Goal: Task Accomplishment & Management: Complete application form

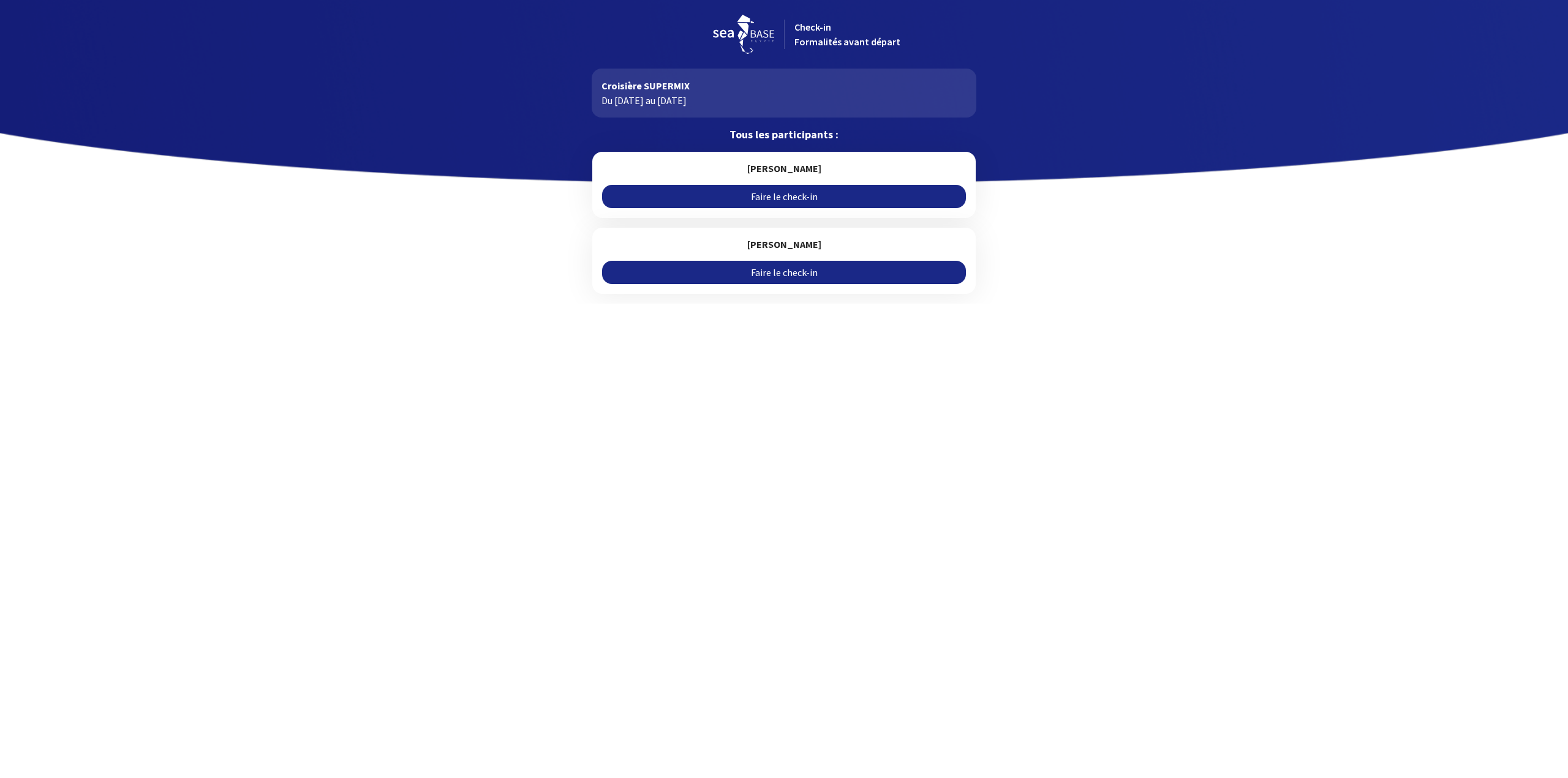
click at [783, 272] on link "Faire le check-in" at bounding box center [784, 272] width 363 height 23
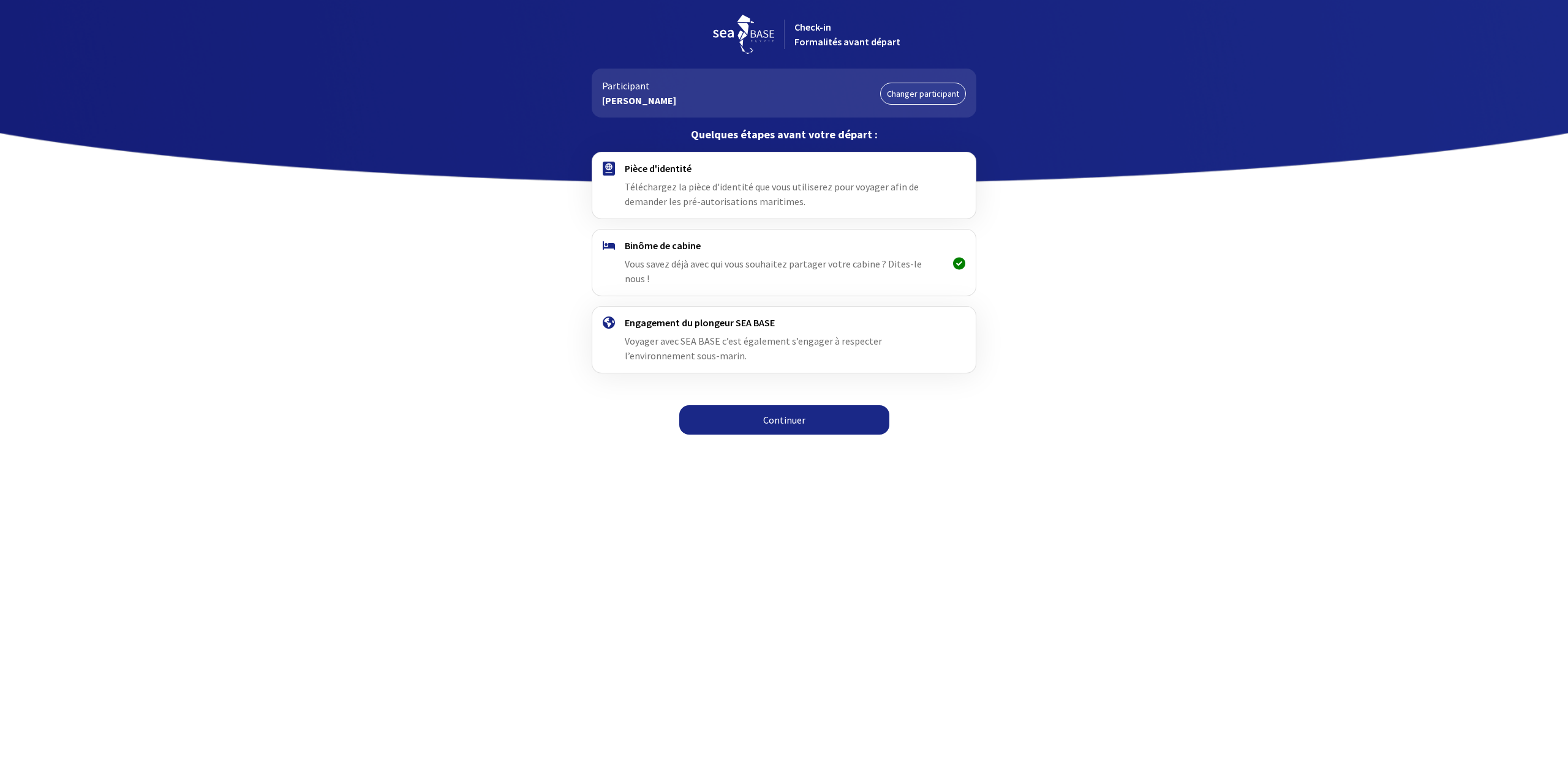
click at [855, 256] on div "Binôme de cabine Vous savez déjà avec qui vous souhaitez partager votre cabine …" at bounding box center [783, 263] width 318 height 46
click at [803, 189] on span "Téléchargez la pièce d'identité que vous utiliserez pour voyager afin de demand…" at bounding box center [772, 194] width 294 height 27
click at [808, 405] on link "Continuer" at bounding box center [784, 420] width 210 height 30
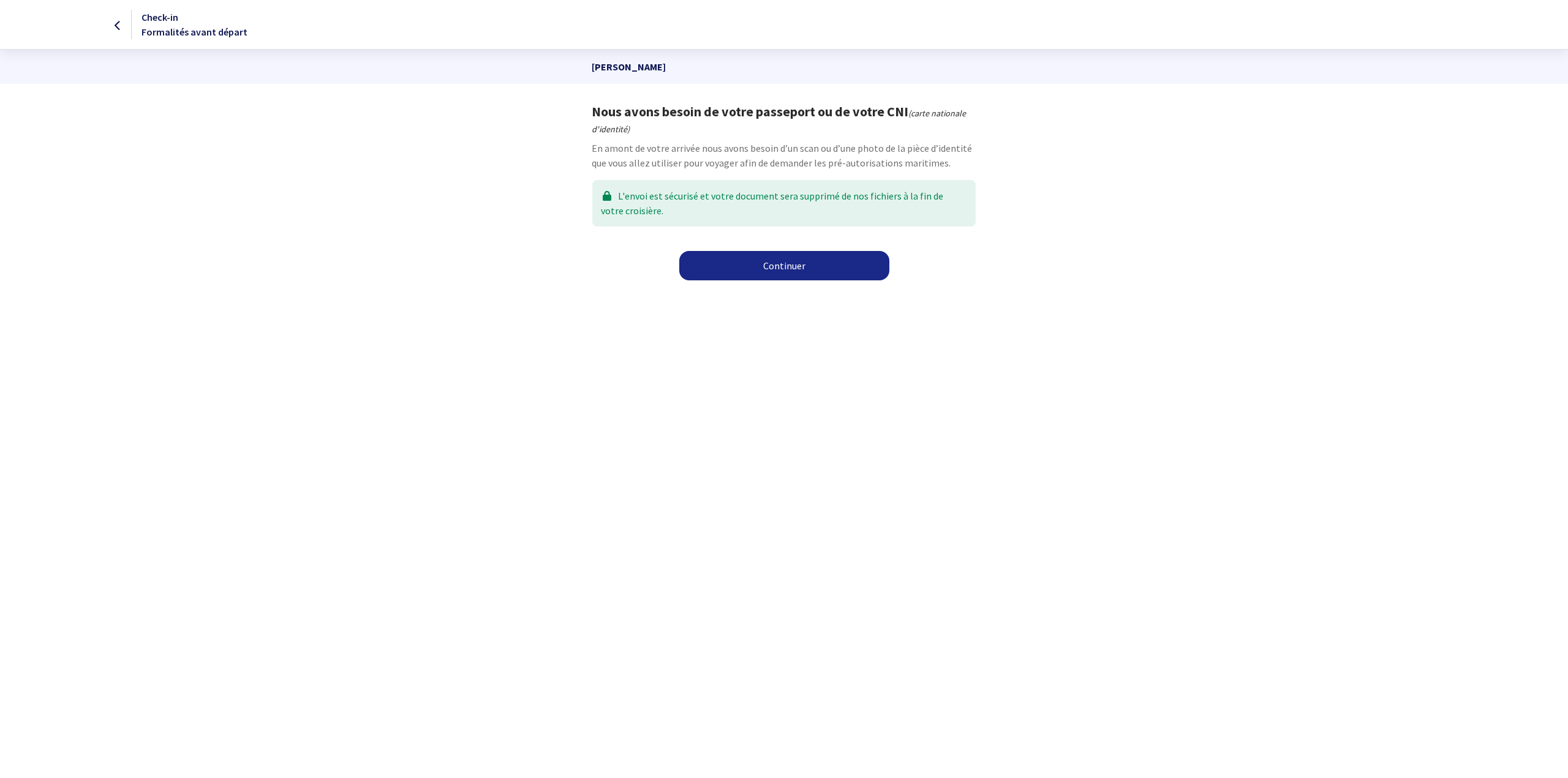
click at [792, 265] on link "Continuer" at bounding box center [784, 266] width 210 height 30
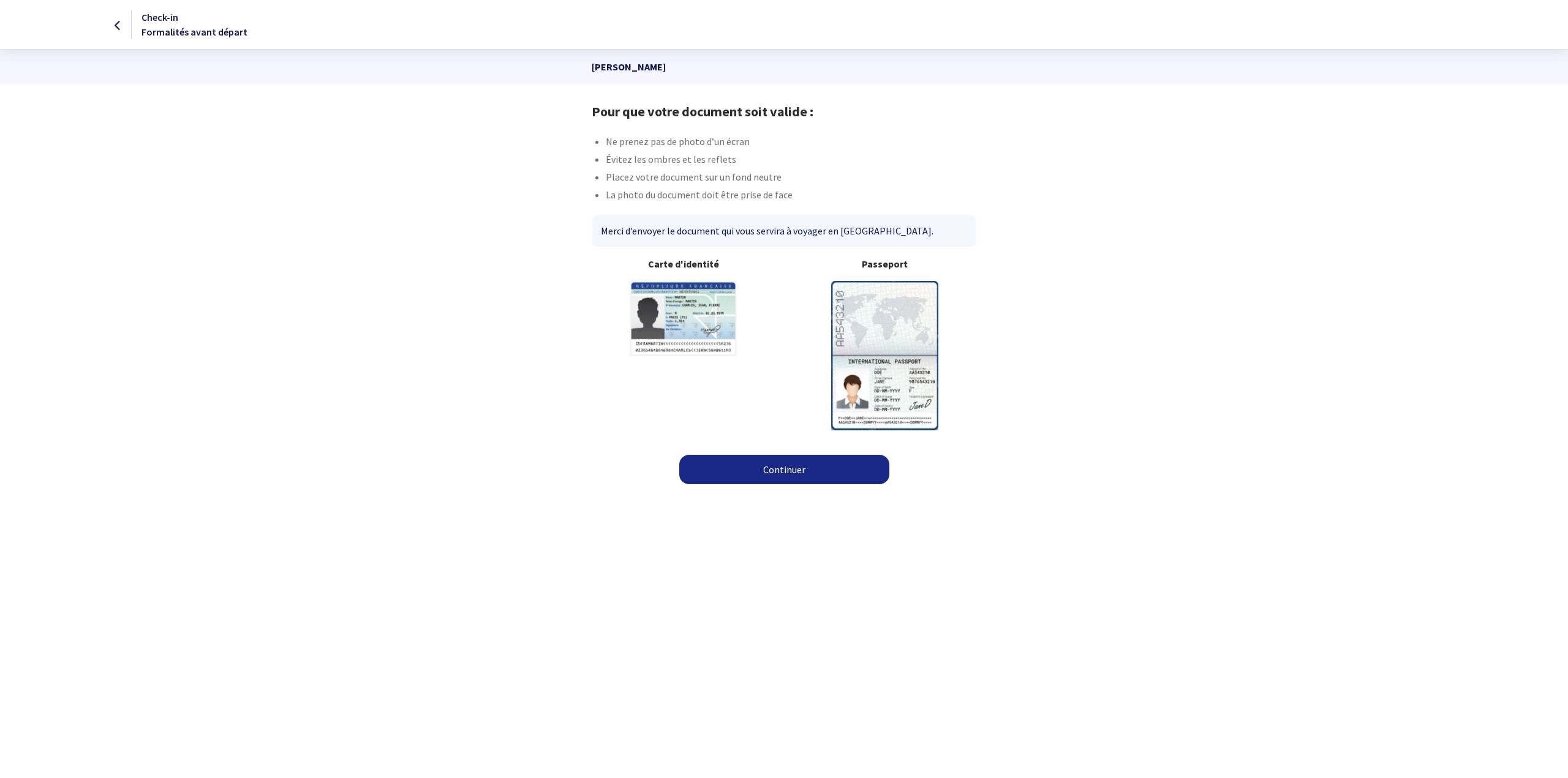
click at [873, 315] on img at bounding box center [884, 356] width 107 height 149
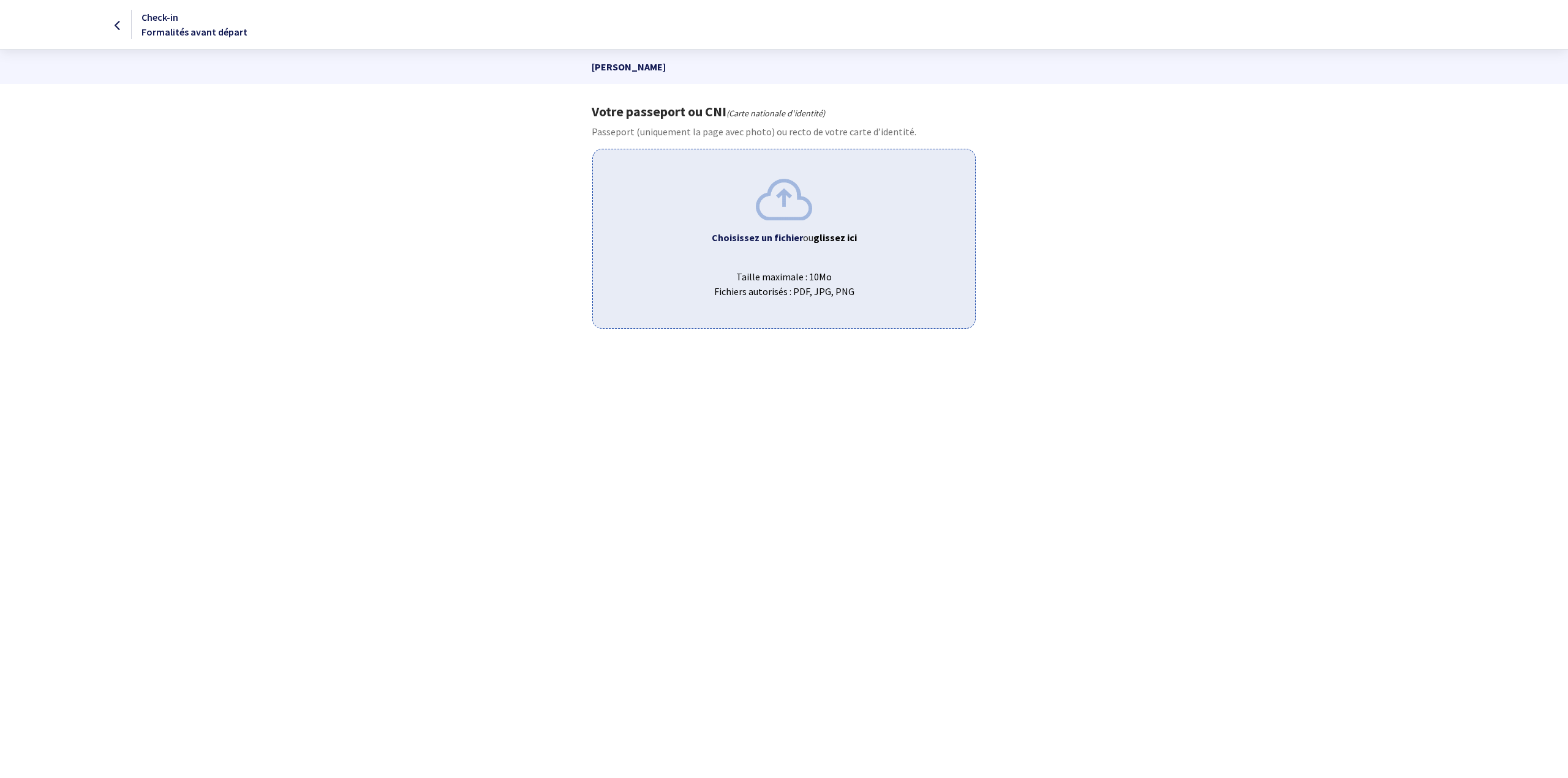
click at [767, 234] on b "Choisissez un fichier" at bounding box center [757, 238] width 91 height 12
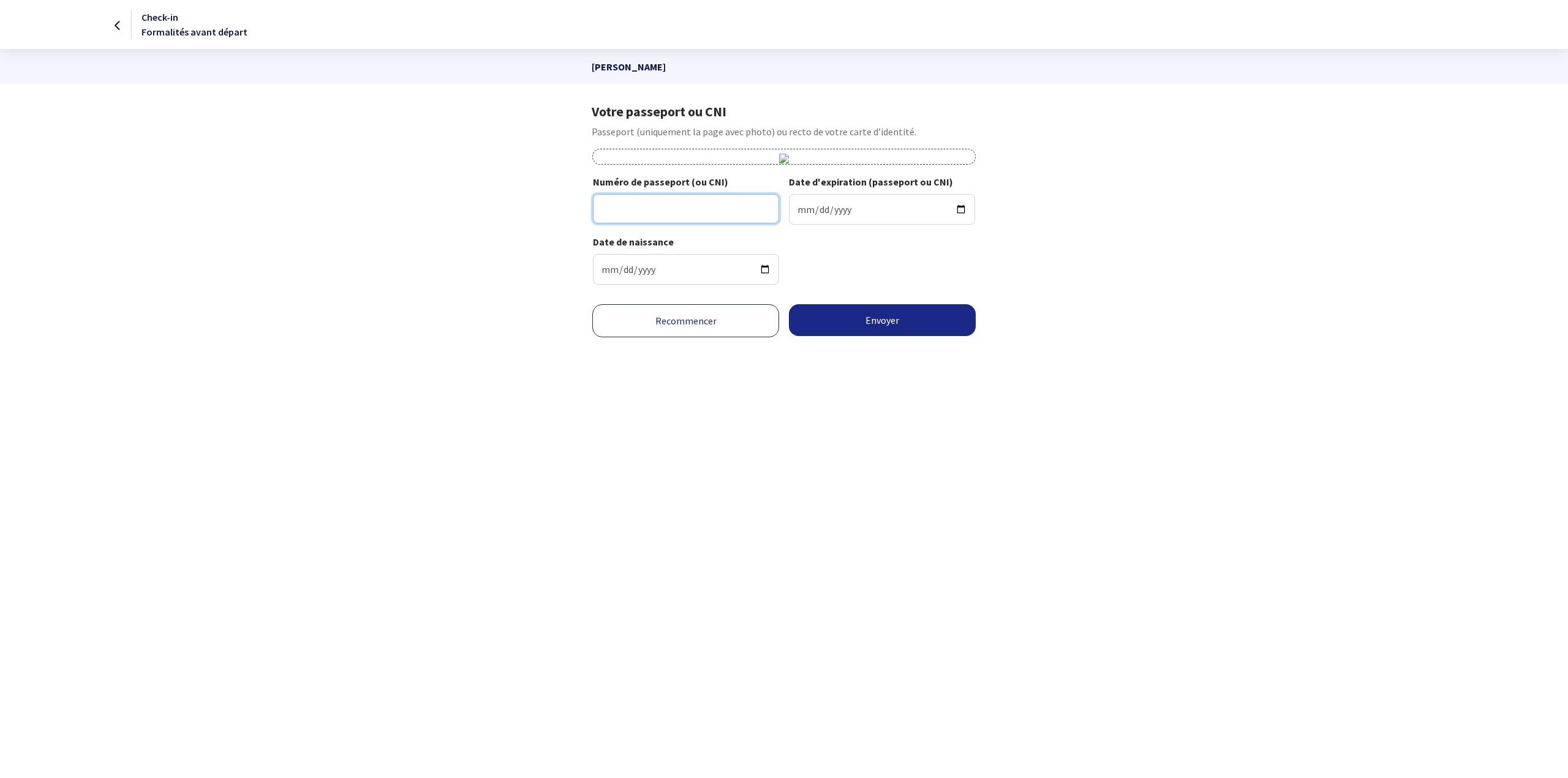
click at [665, 202] on input "Numéro de passeport (ou CNI)" at bounding box center [686, 209] width 186 height 30
type input "17AF51846"
click at [803, 212] on input "Date d'expiration (passeport ou CNI)" at bounding box center [882, 209] width 186 height 31
click at [797, 210] on input "Date d'expiration (passeport ou CNI)" at bounding box center [882, 209] width 186 height 31
type input "2027-02-01"
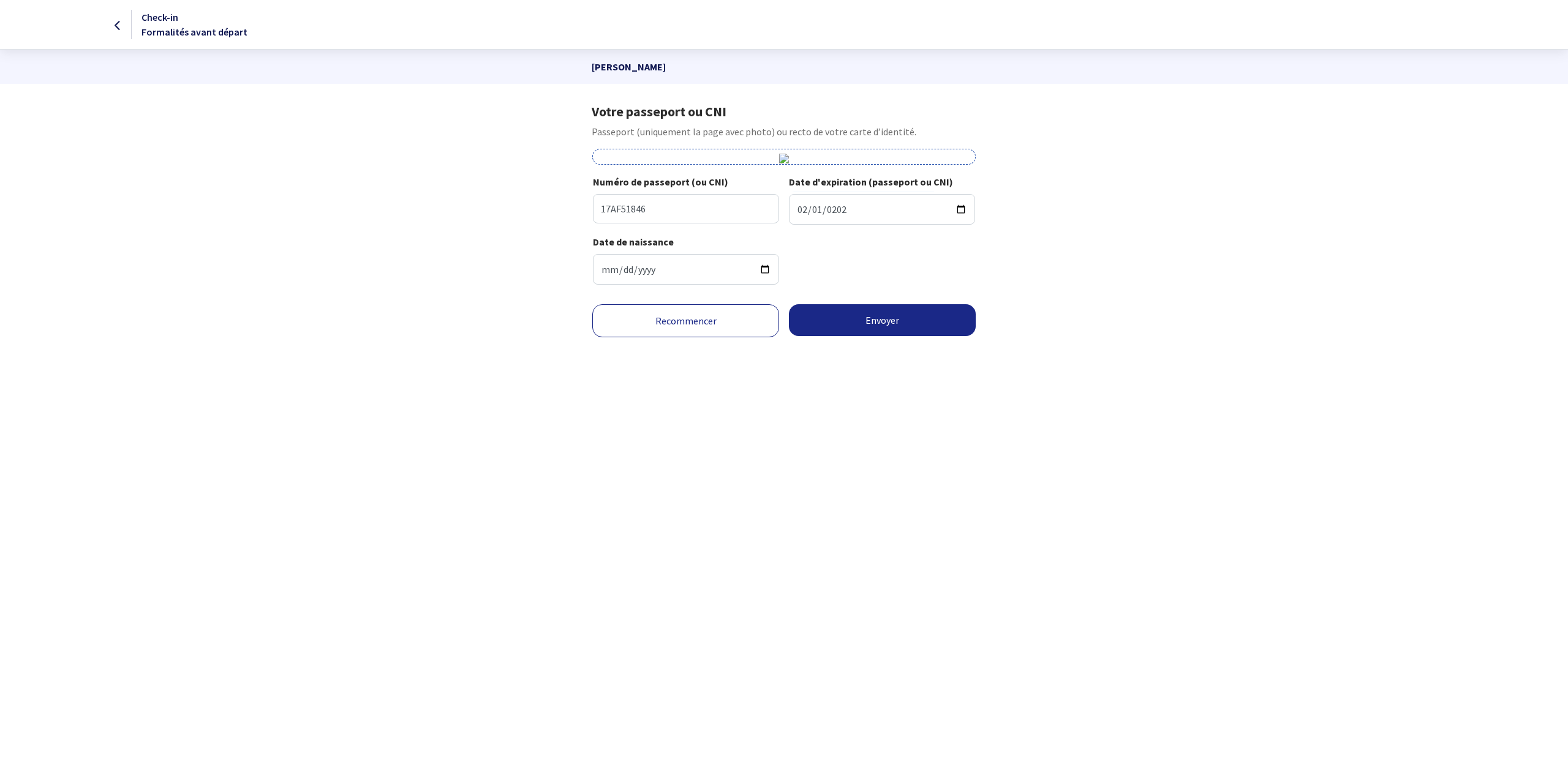
click at [935, 381] on html "Check-in Formalités avant départ Anastassia STROGANOVA Votre passeport ou CNI P…" at bounding box center [784, 191] width 1568 height 381
click at [884, 324] on button "Envoyer" at bounding box center [882, 320] width 187 height 32
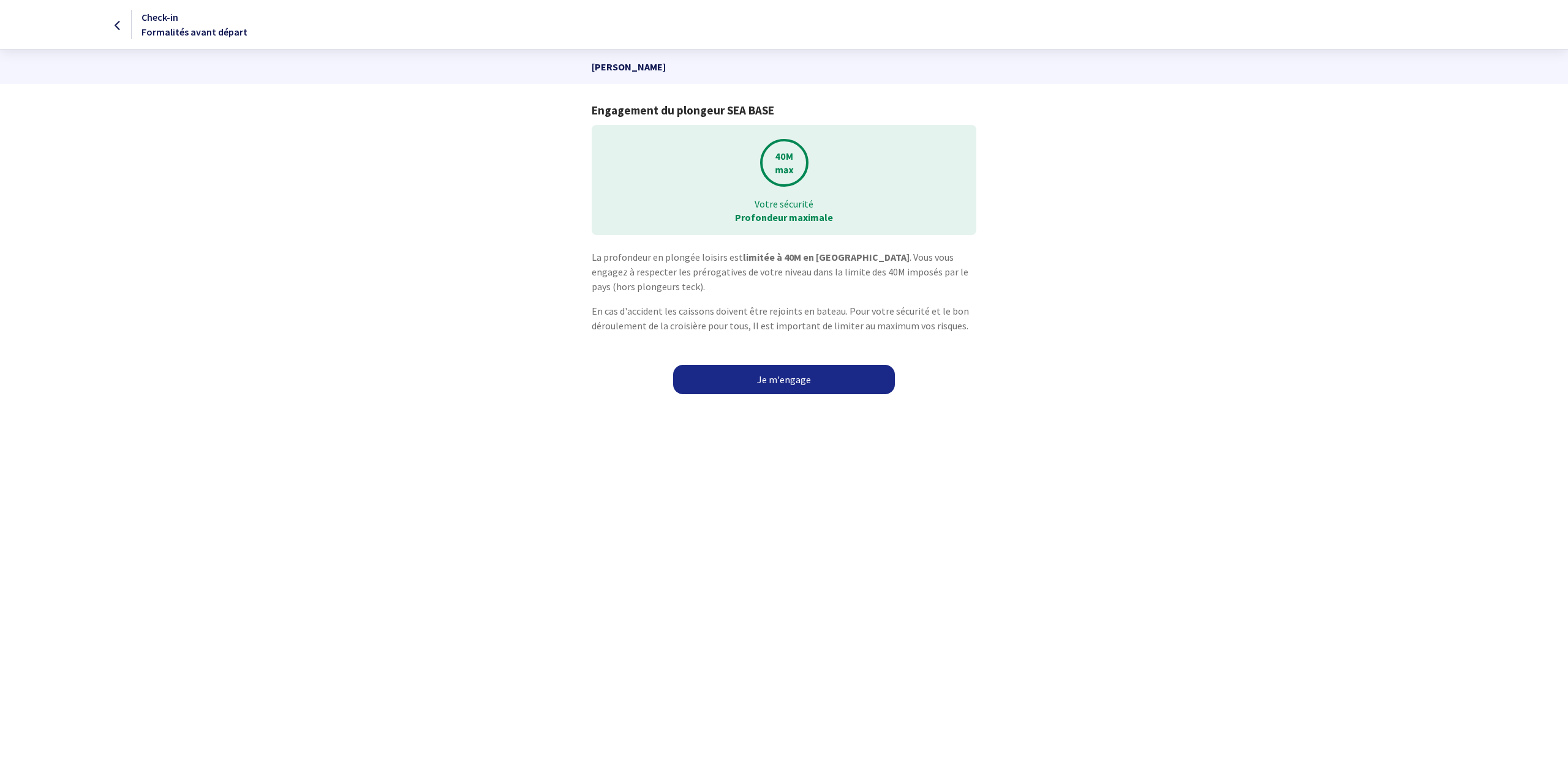
click at [803, 376] on link "Je m'engage" at bounding box center [783, 380] width 222 height 30
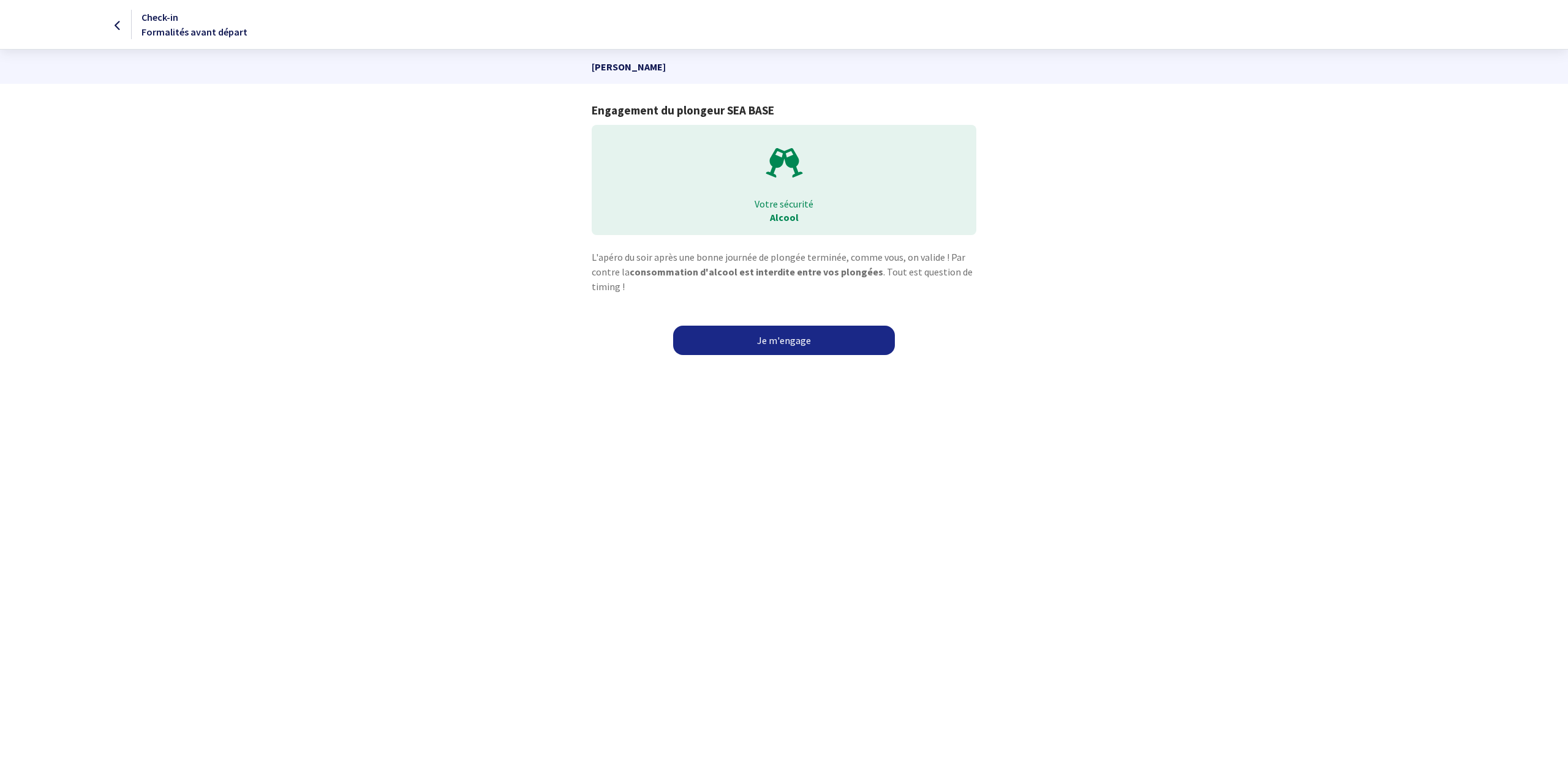
click at [787, 339] on link "Je m'engage" at bounding box center [783, 340] width 222 height 30
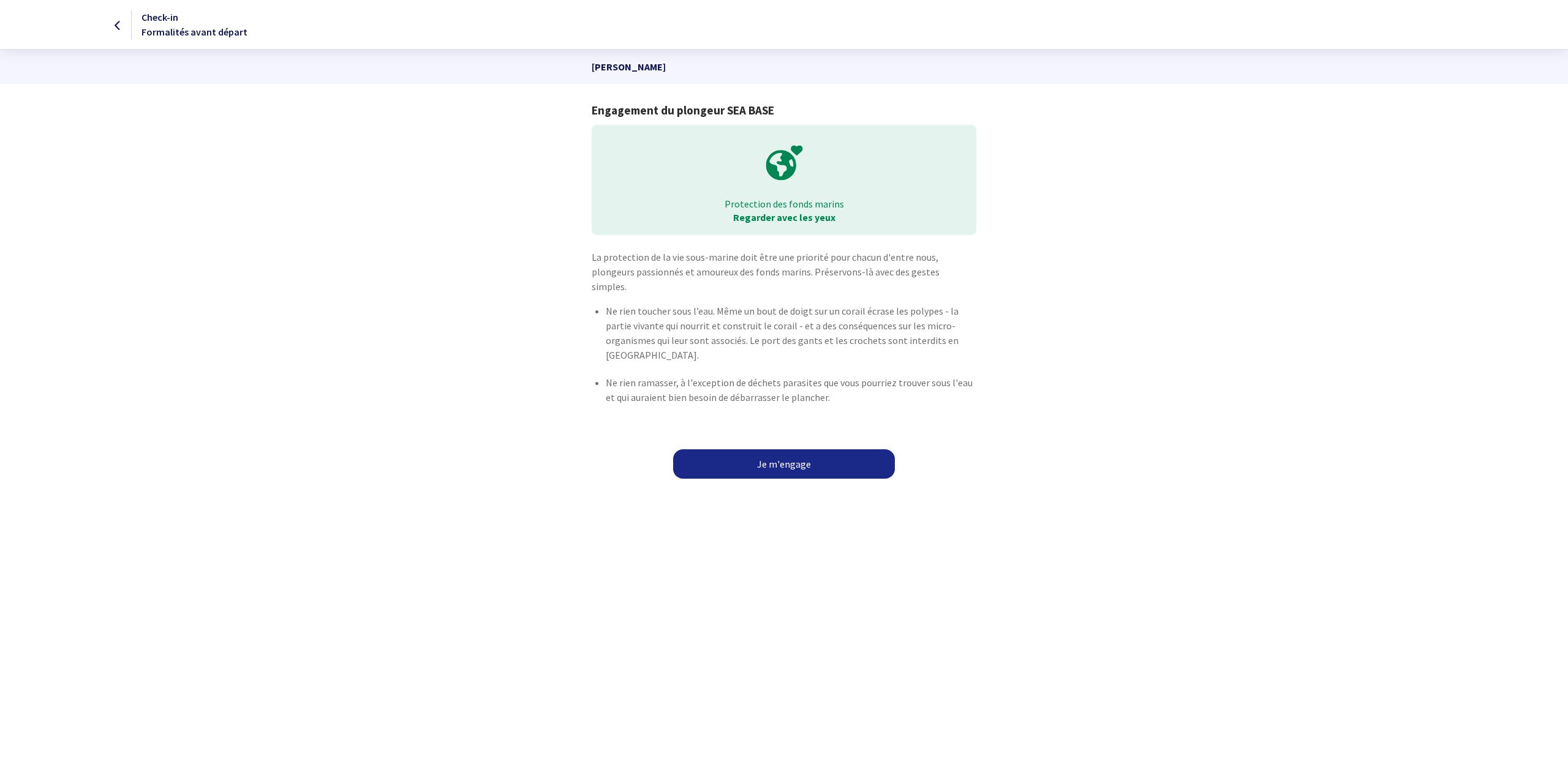
click at [781, 449] on link "Je m'engage" at bounding box center [783, 464] width 222 height 30
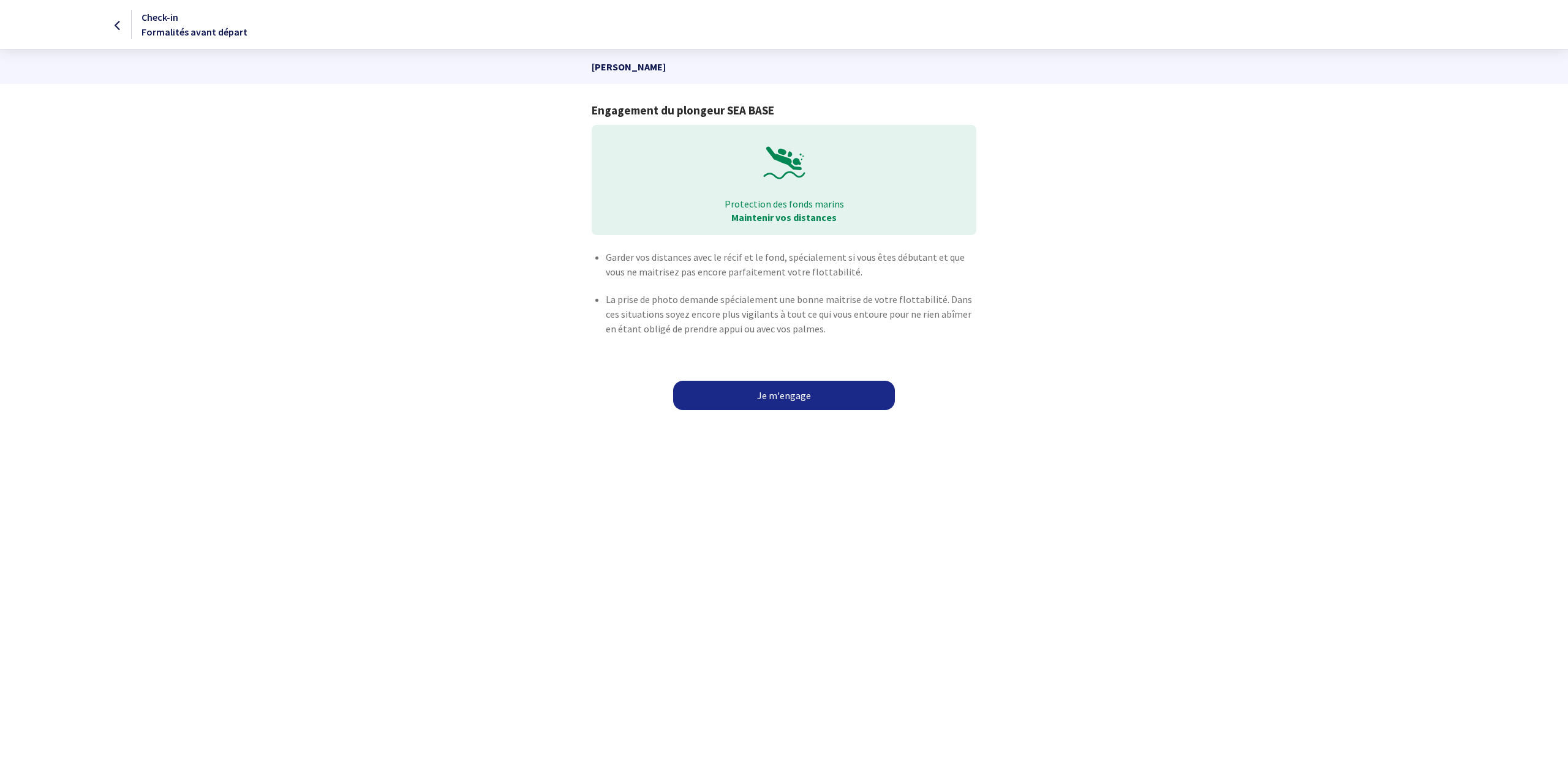
click at [785, 394] on link "Je m'engage" at bounding box center [783, 395] width 222 height 30
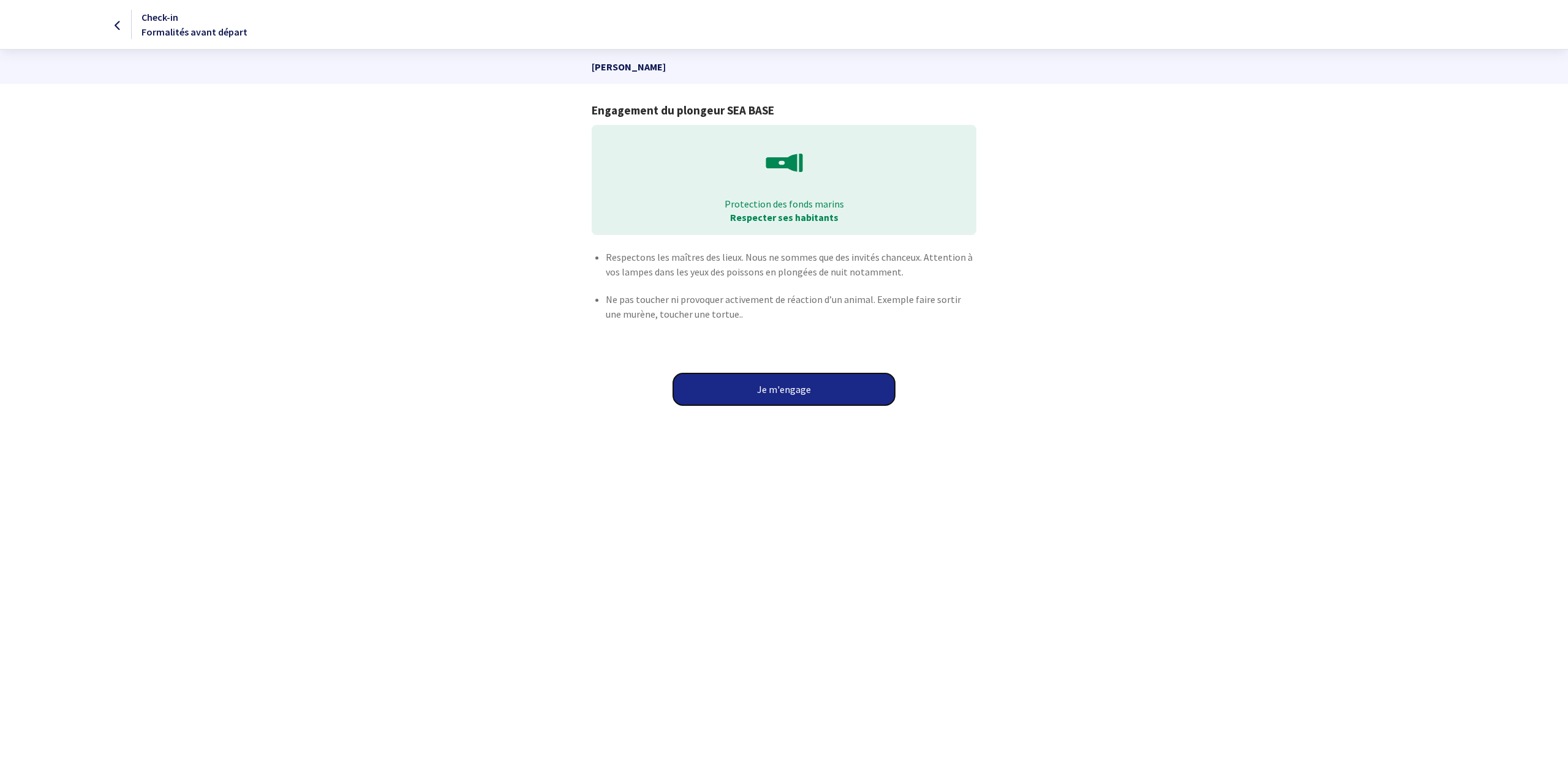
click at [784, 394] on button "Je m'engage" at bounding box center [783, 390] width 222 height 32
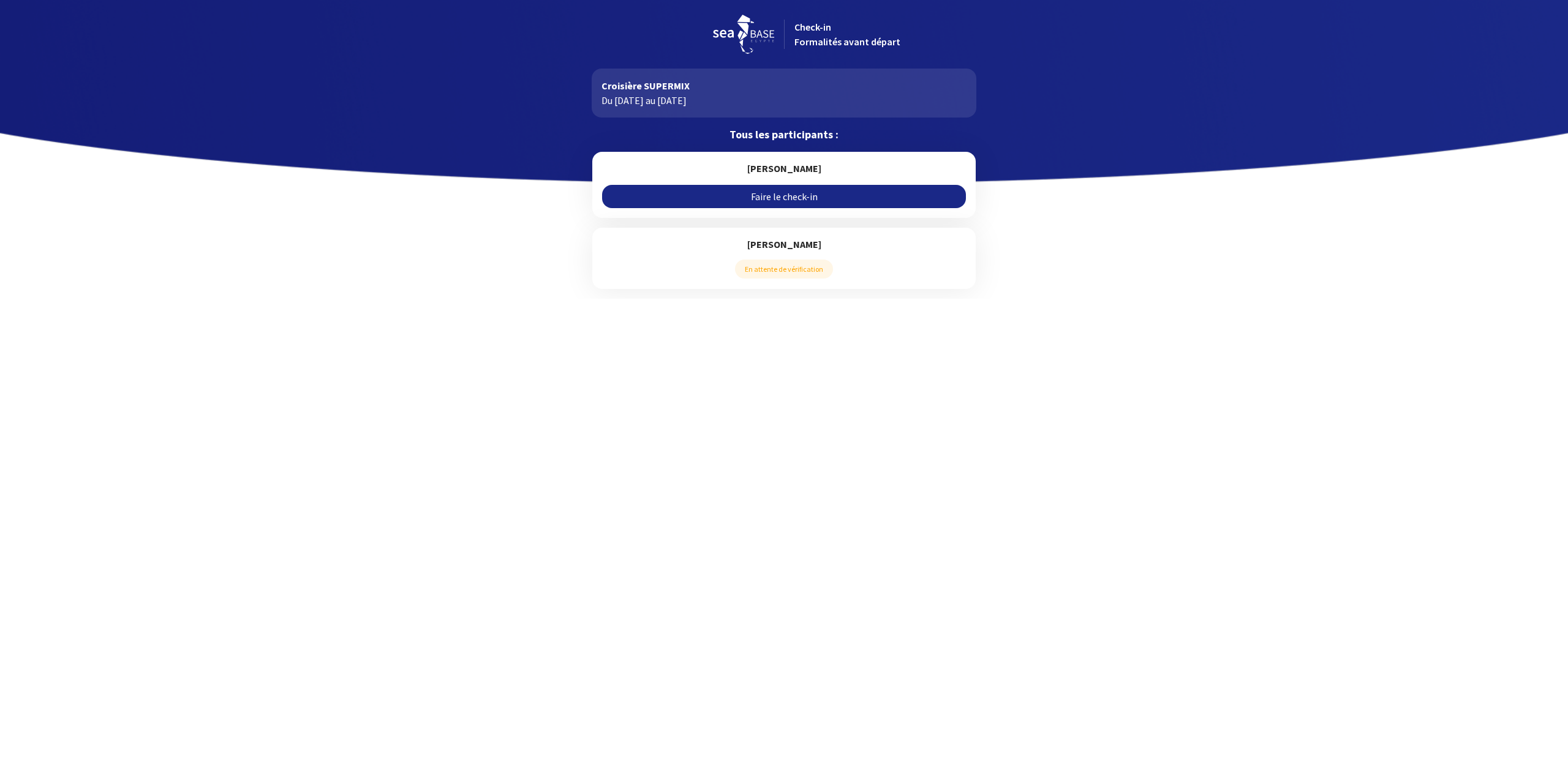
click at [777, 193] on link "Faire le check-in" at bounding box center [784, 196] width 363 height 23
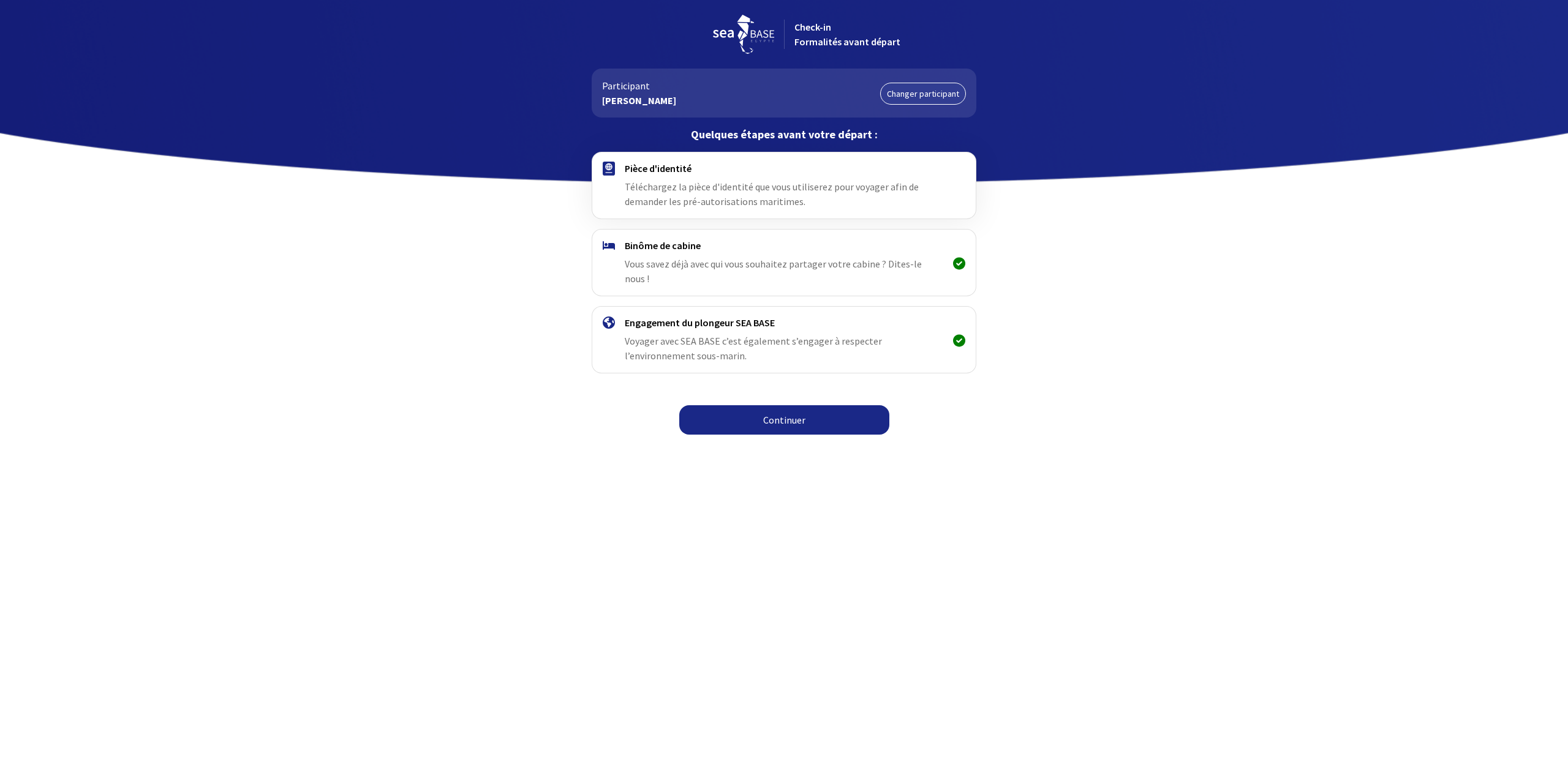
click at [785, 407] on link "Continuer" at bounding box center [784, 420] width 210 height 30
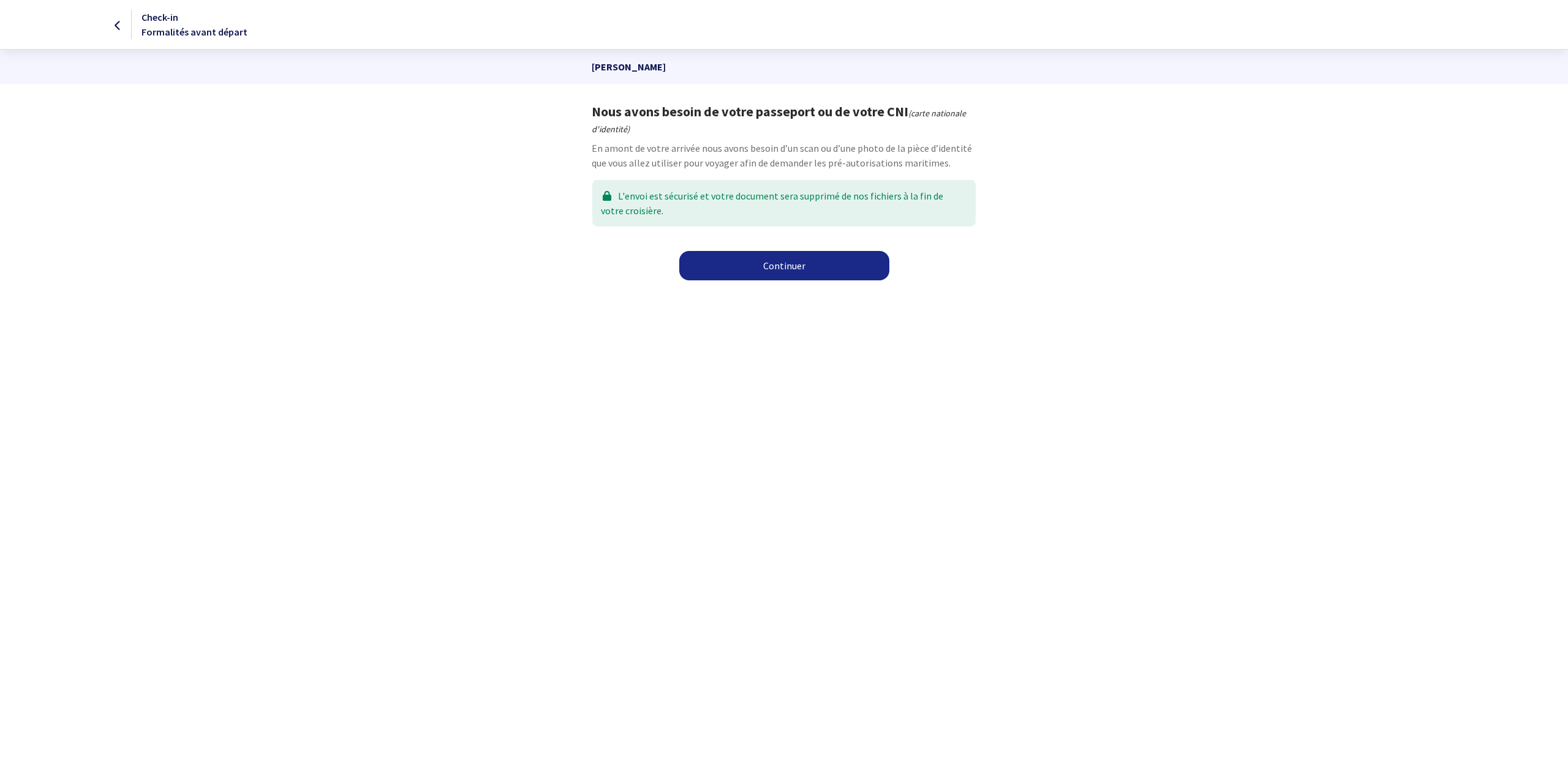
click at [774, 269] on link "Continuer" at bounding box center [784, 266] width 210 height 30
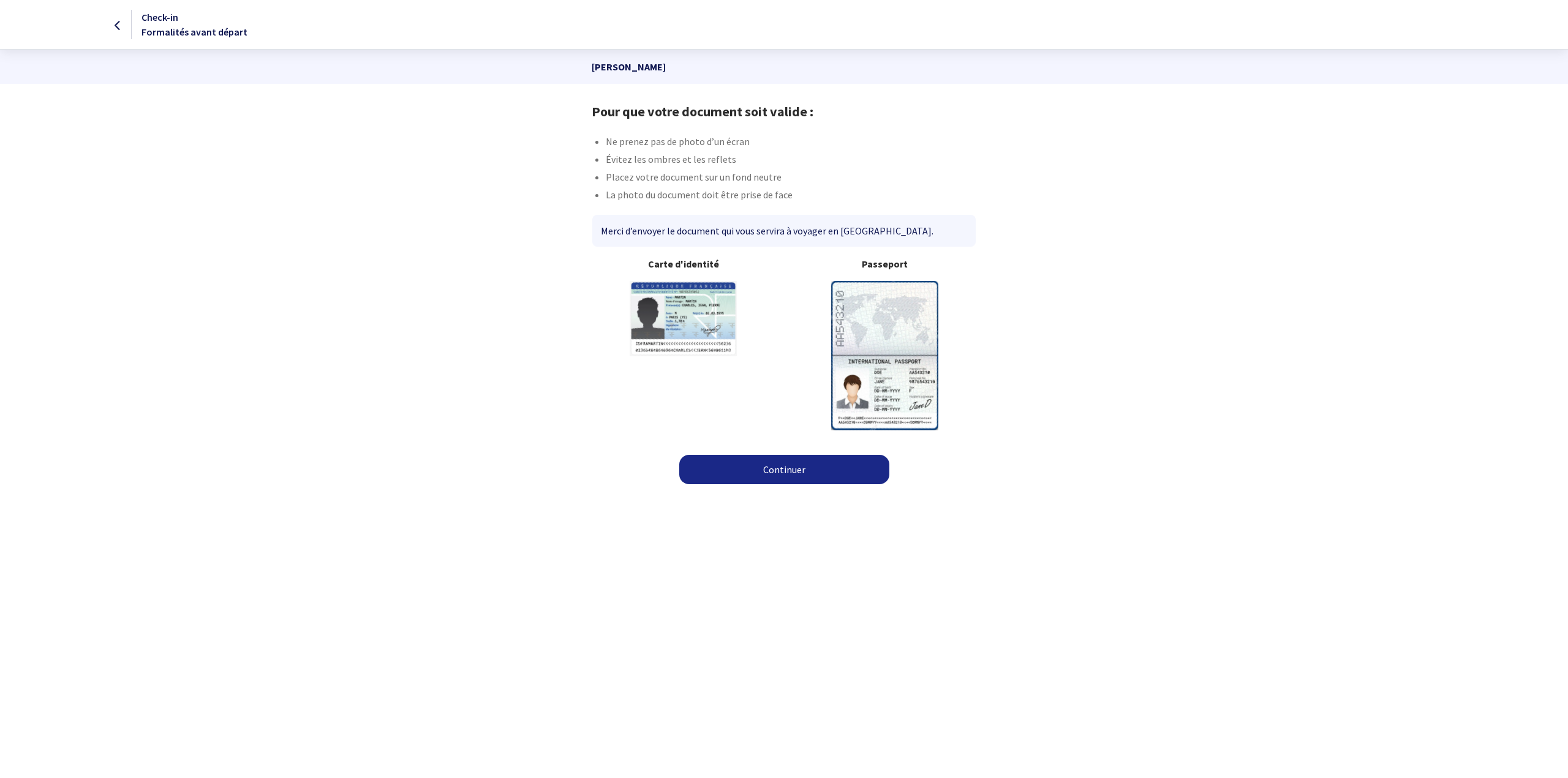
click at [886, 323] on img at bounding box center [884, 356] width 107 height 149
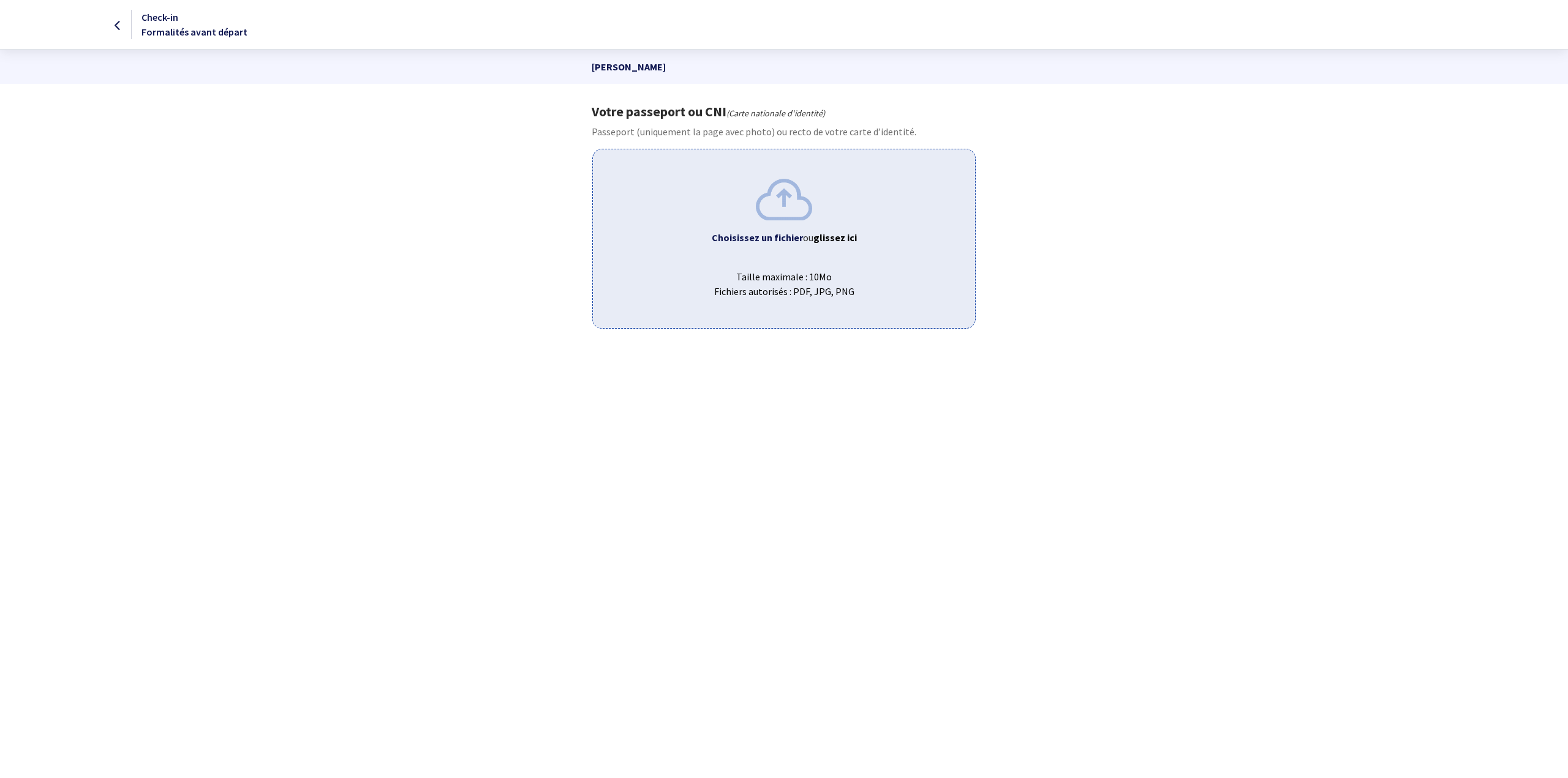
click at [733, 232] on b "Choisissez un fichier" at bounding box center [757, 238] width 91 height 12
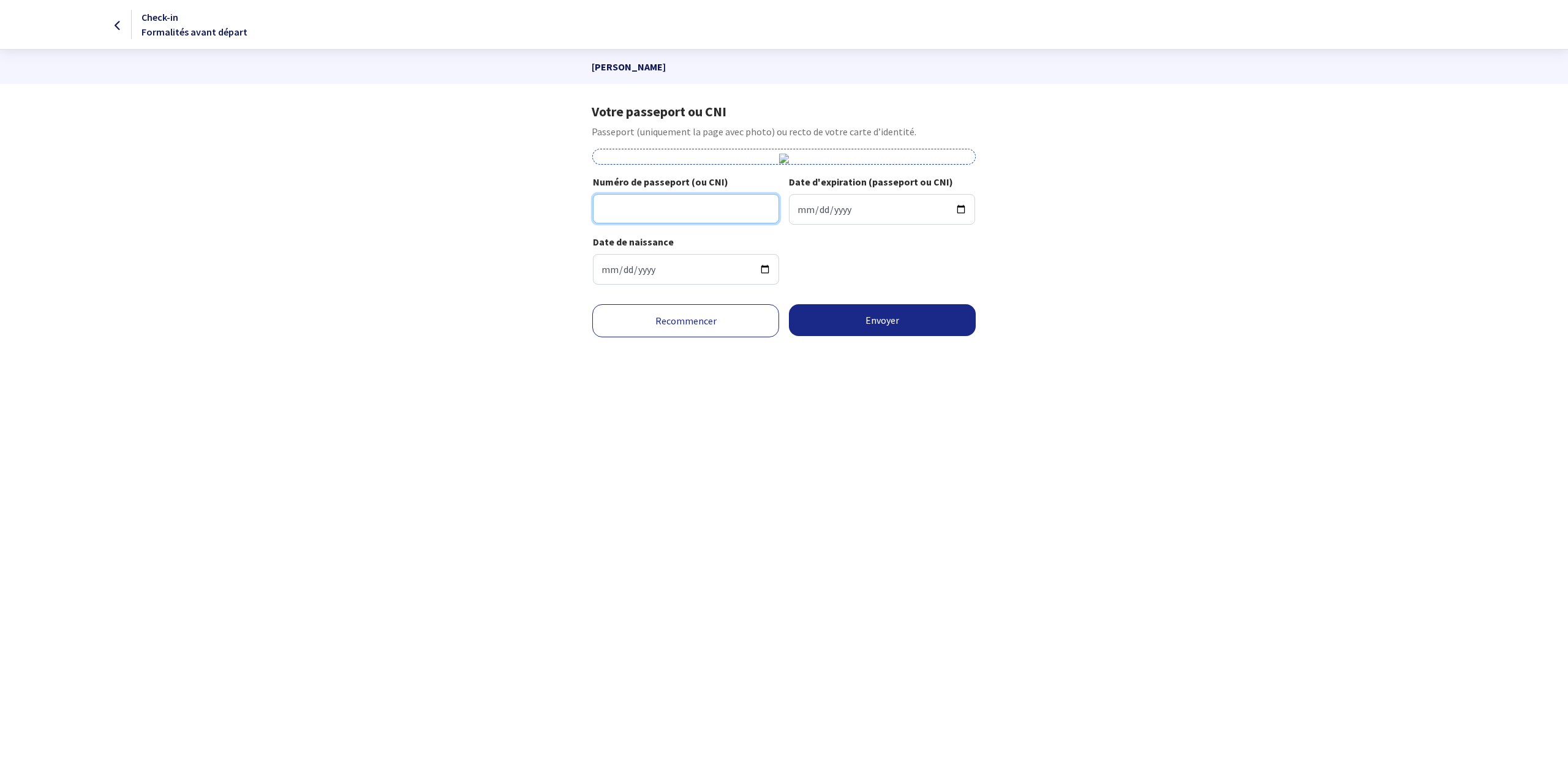
click at [698, 211] on input "Numéro de passeport (ou CNI)" at bounding box center [686, 209] width 186 height 30
type input "17EH87918"
click at [802, 212] on input "Date d'expiration (passeport ou CNI)" at bounding box center [882, 209] width 186 height 31
click at [800, 209] on input "Date d'expiration (passeport ou CNI)" at bounding box center [882, 209] width 186 height 31
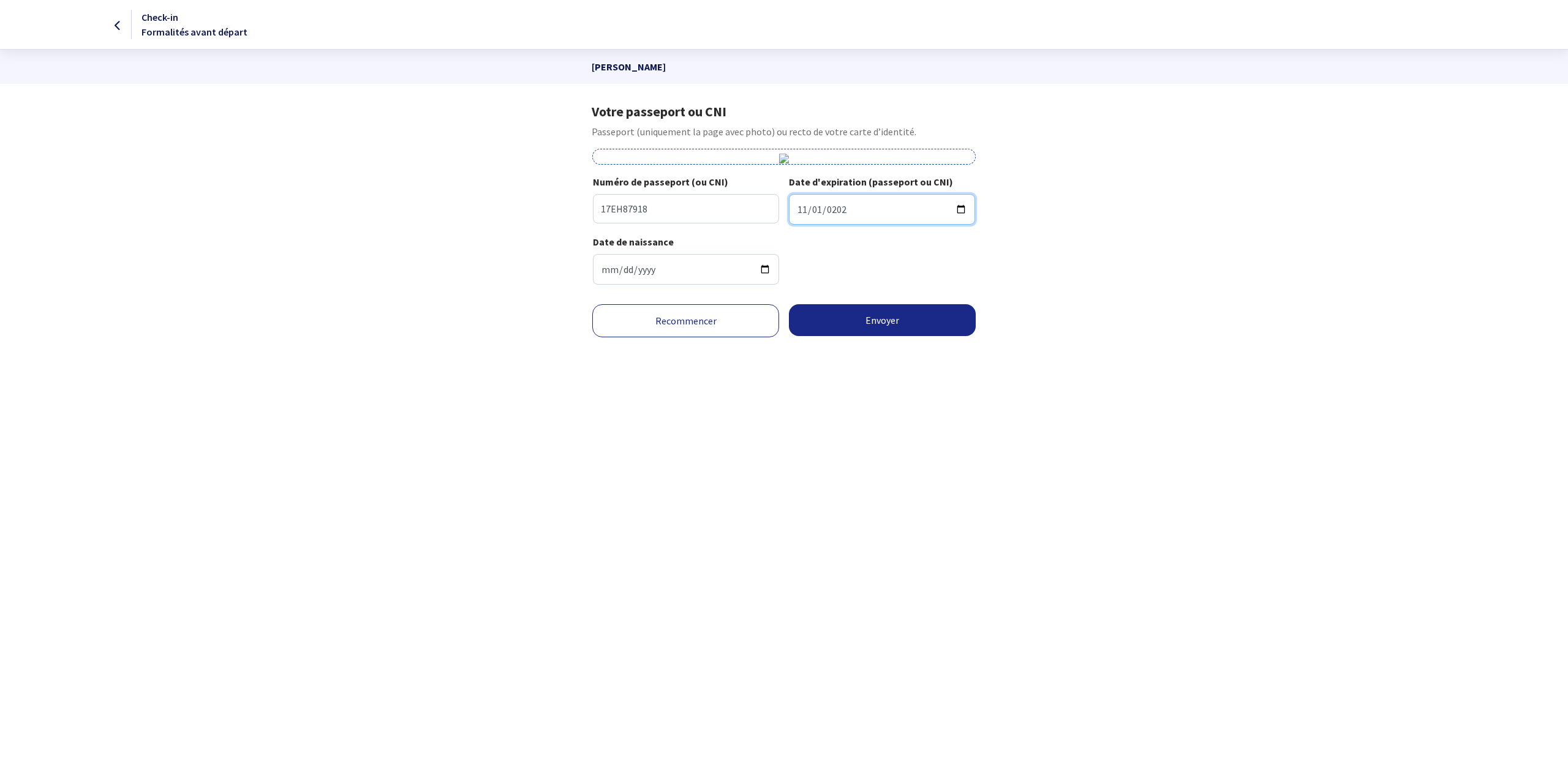
type input "2027-11-01"
click at [886, 324] on button "Envoyer" at bounding box center [882, 320] width 187 height 32
